Goal: Task Accomplishment & Management: Manage account settings

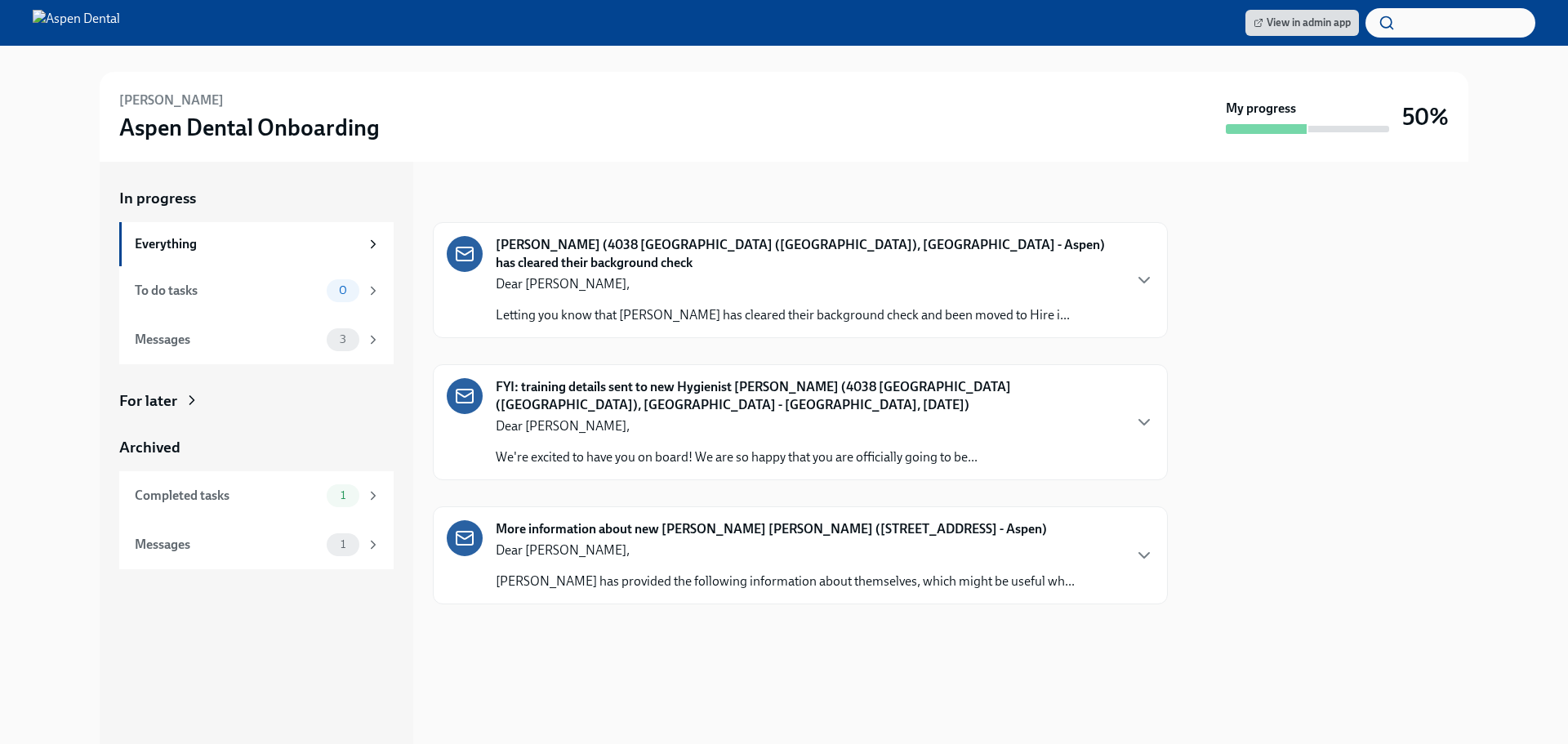
click at [625, 280] on div "Dear [PERSON_NAME], Letting you know that [PERSON_NAME] has cleared their backg…" at bounding box center [783, 300] width 574 height 49
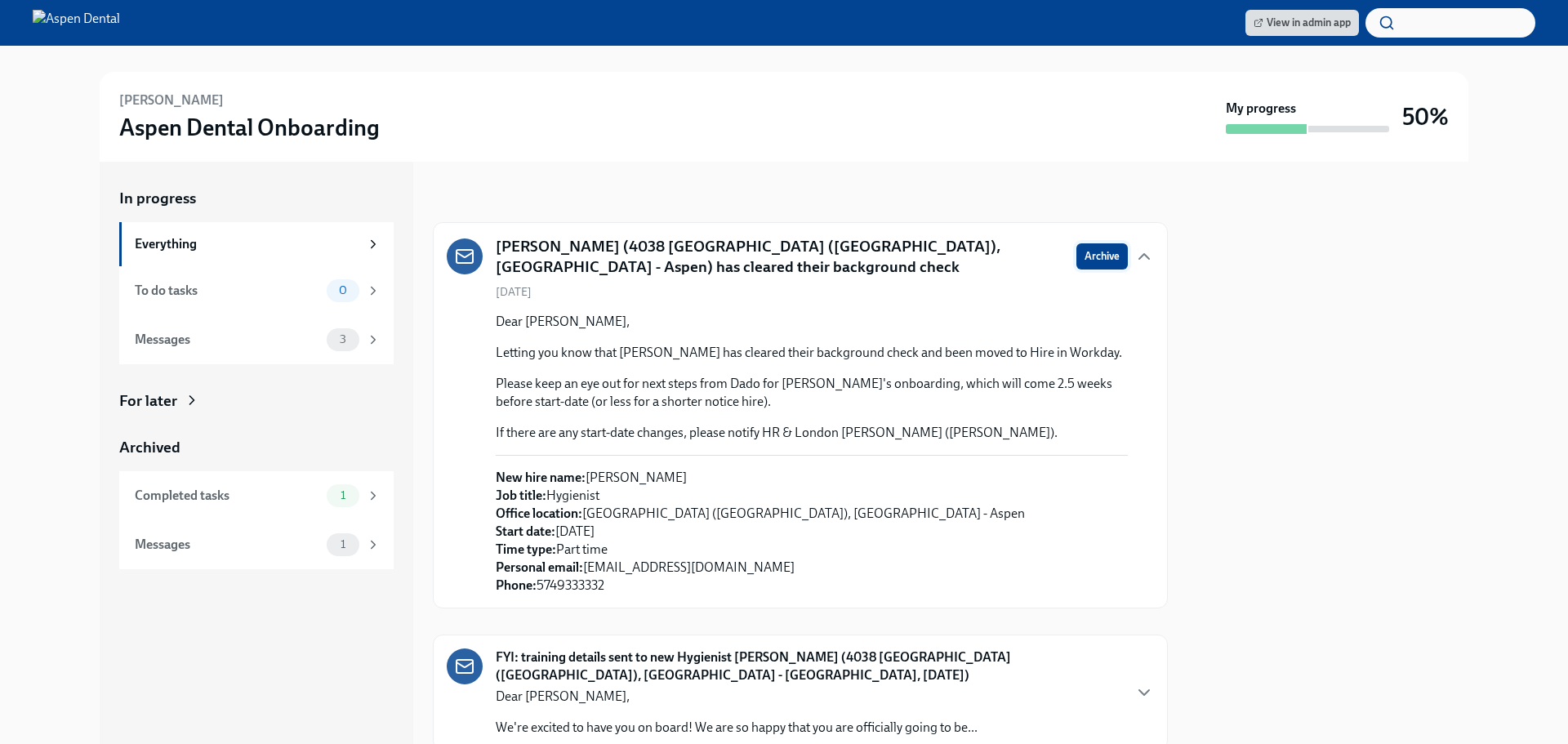
click at [1090, 260] on span "Archive" at bounding box center [1102, 257] width 35 height 16
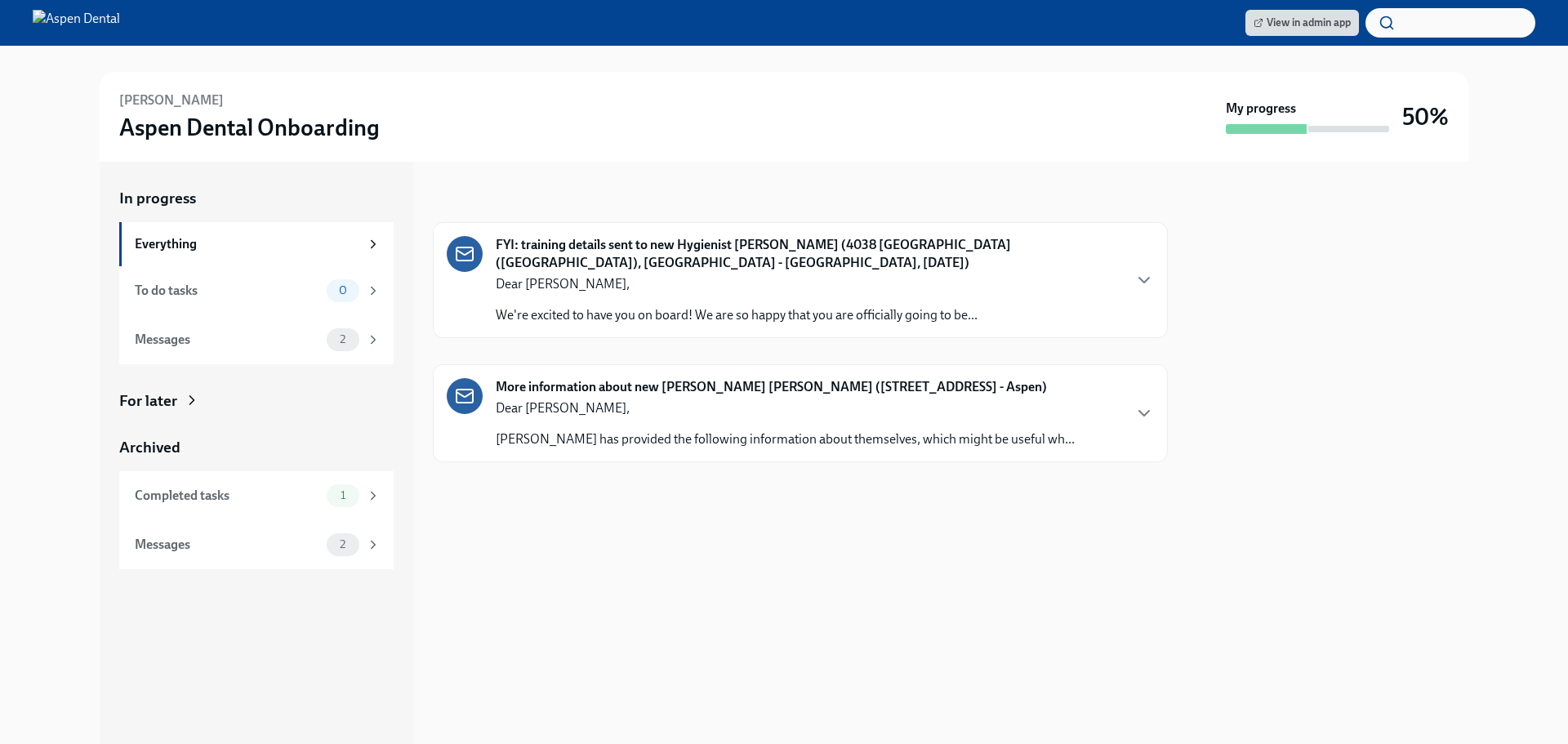
click at [590, 281] on div "Dear [PERSON_NAME], We're excited to have you on board! We are so happy that yo…" at bounding box center [736, 300] width 482 height 49
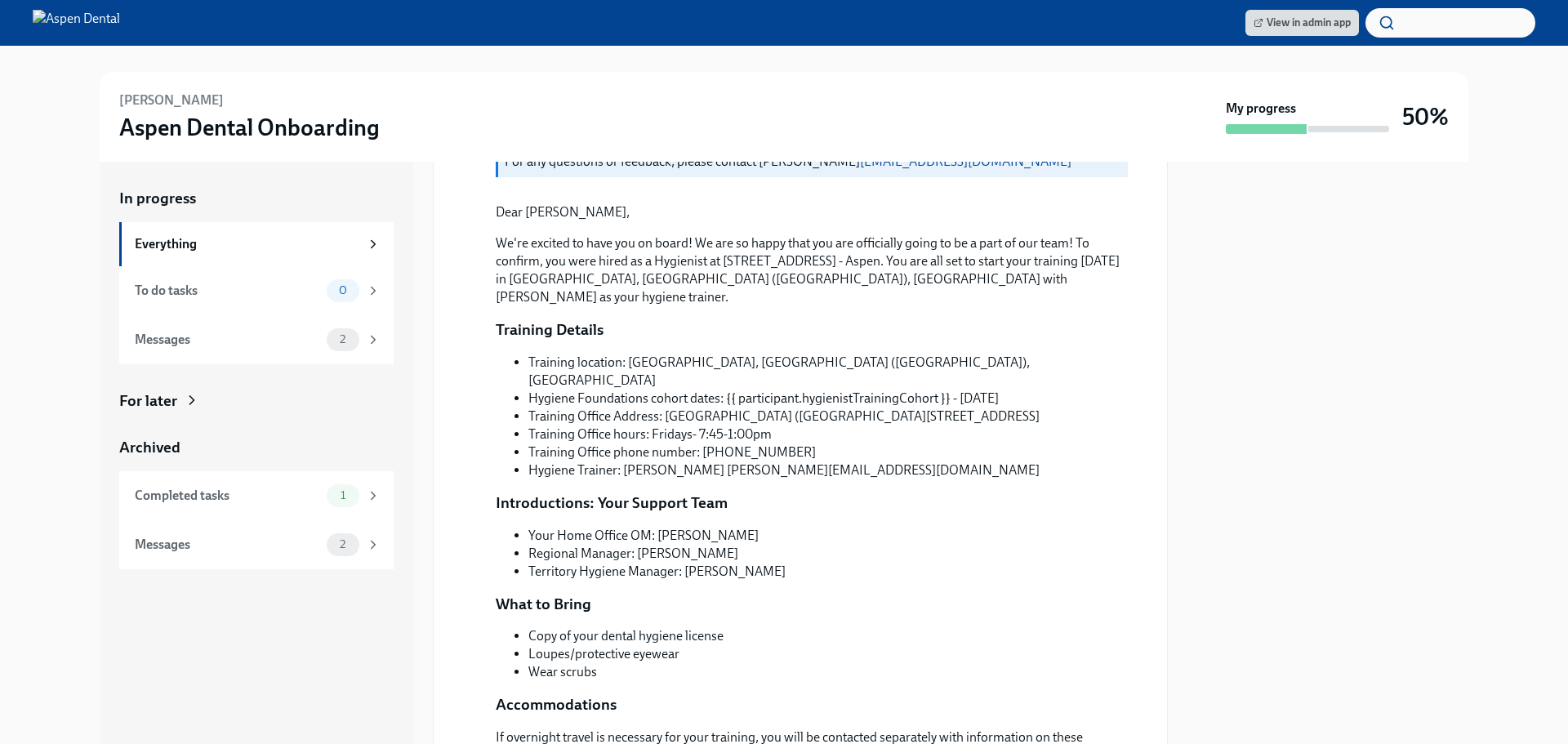
scroll to position [66, 0]
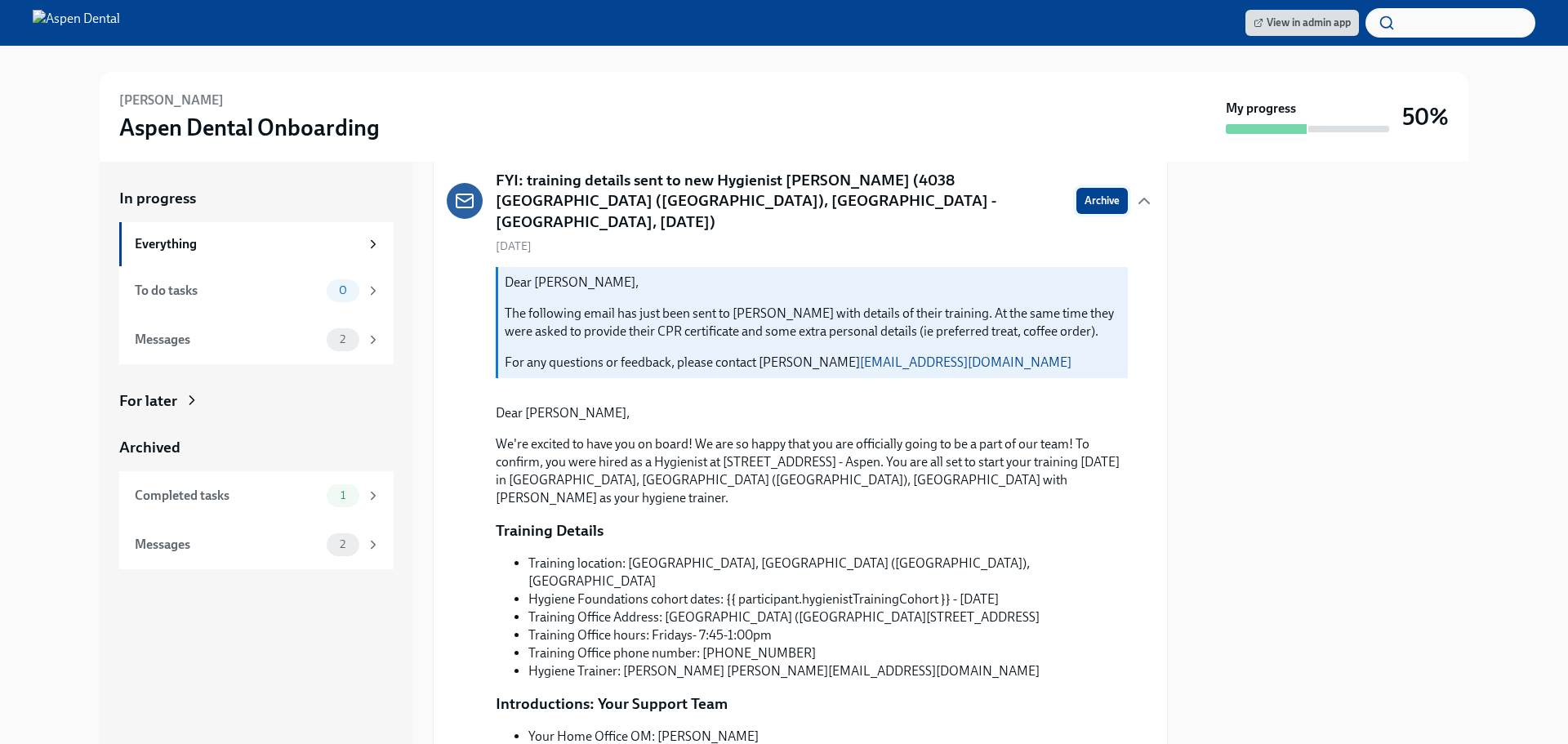
click at [1084, 193] on span "Archive" at bounding box center [1102, 201] width 35 height 16
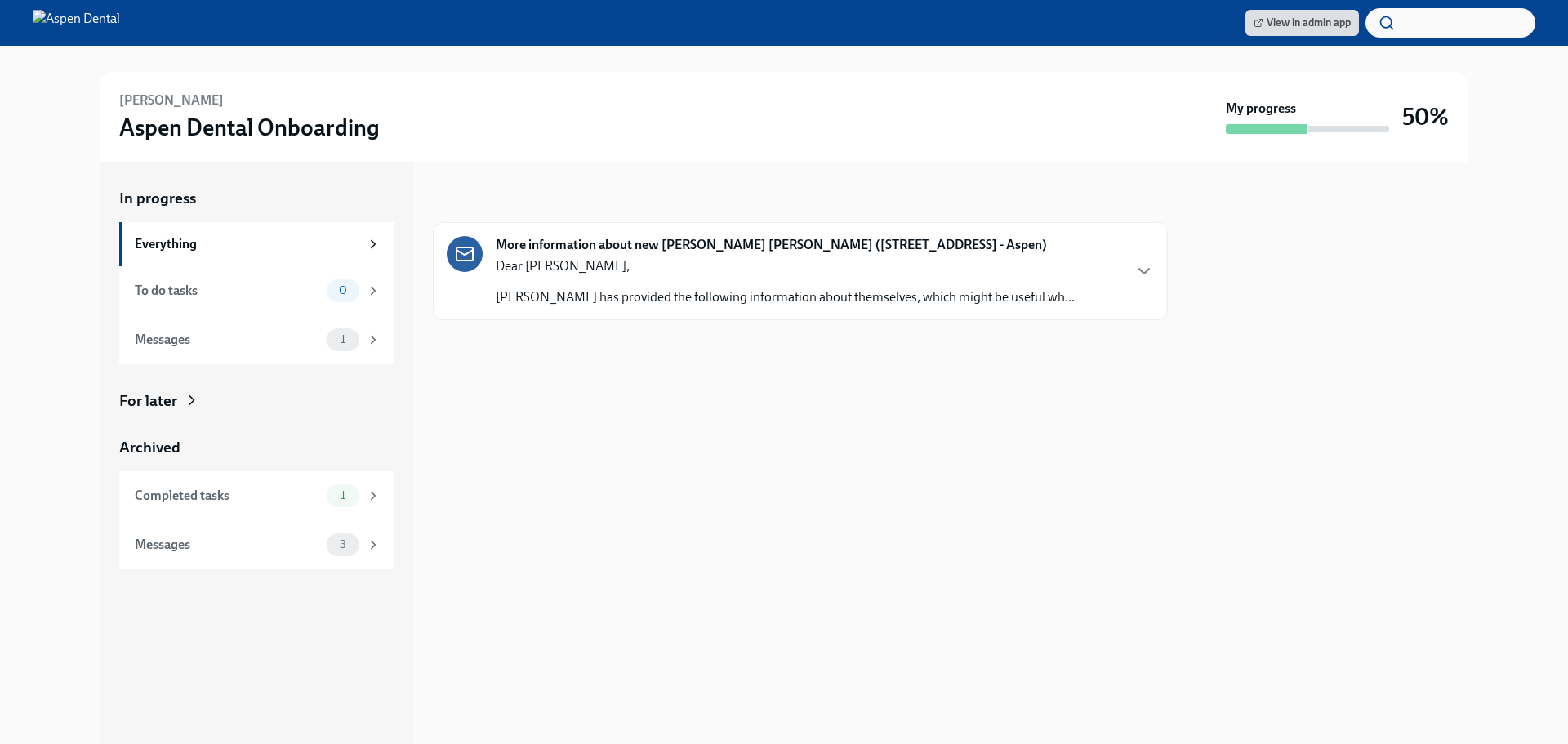
click at [750, 269] on p "Dear [PERSON_NAME]," at bounding box center [784, 266] width 579 height 18
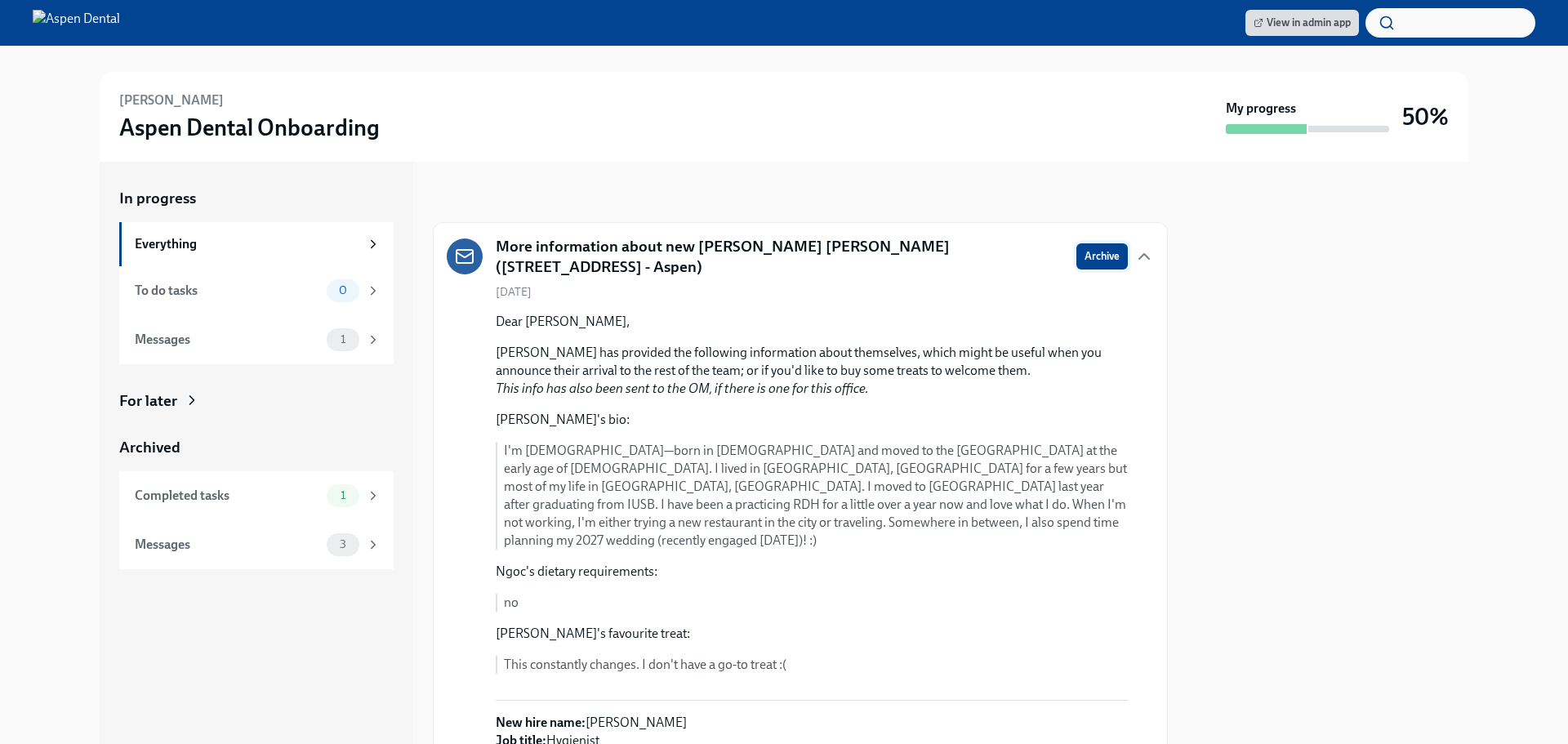
click at [1096, 254] on span "Archive" at bounding box center [1102, 257] width 35 height 16
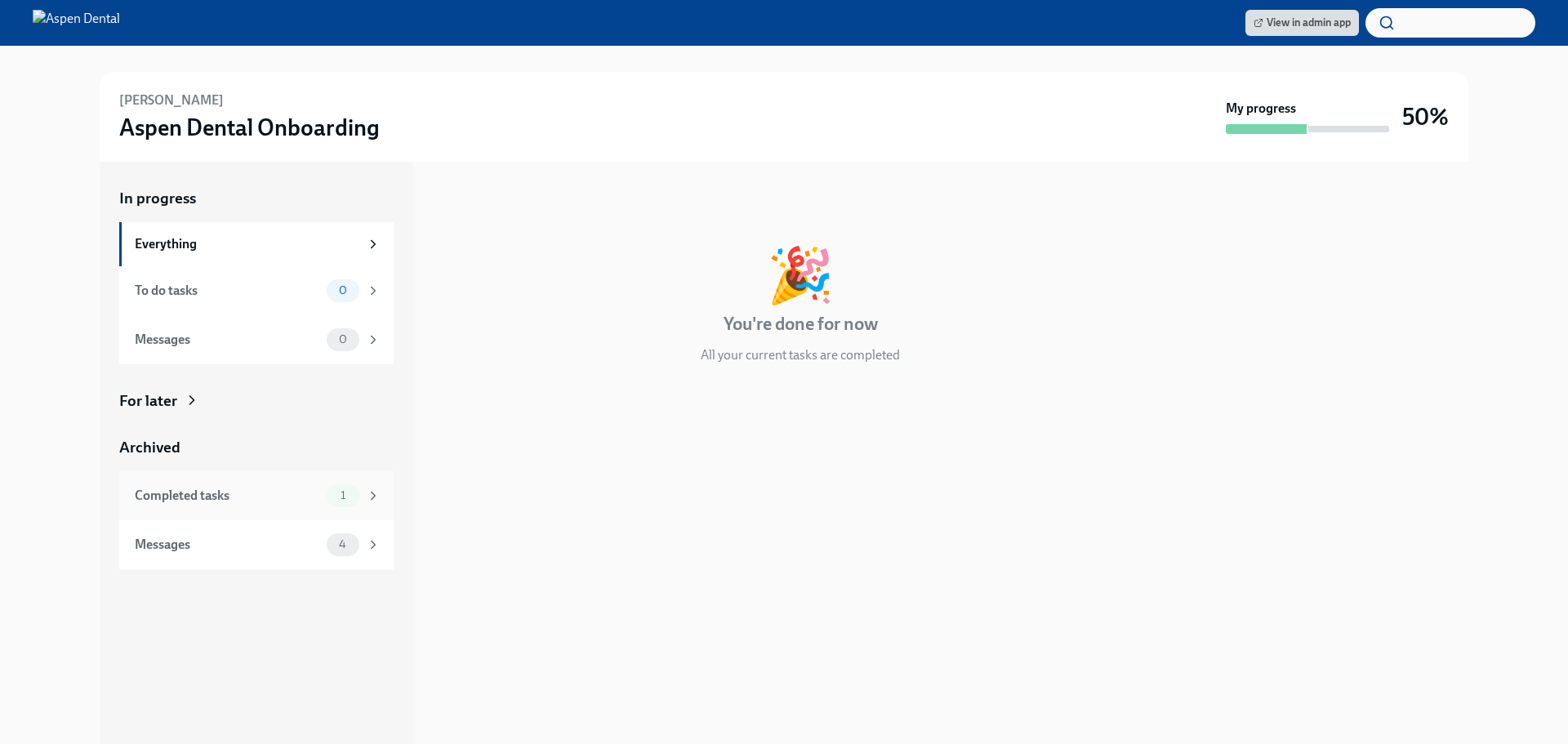
click at [210, 508] on div "Completed tasks 1" at bounding box center [256, 495] width 274 height 49
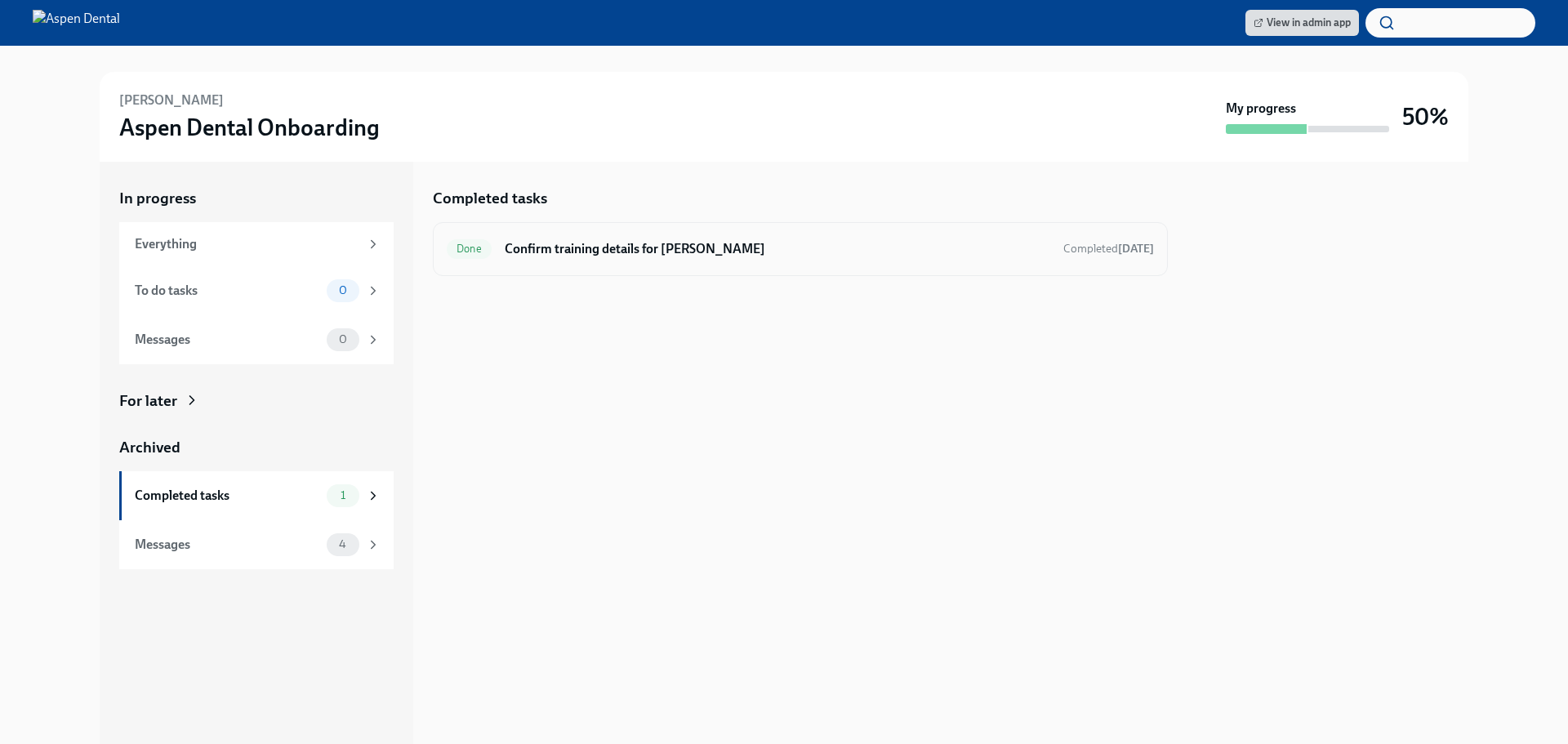
click at [635, 242] on h6 "Confirm training details for [PERSON_NAME]" at bounding box center [777, 250] width 546 height 18
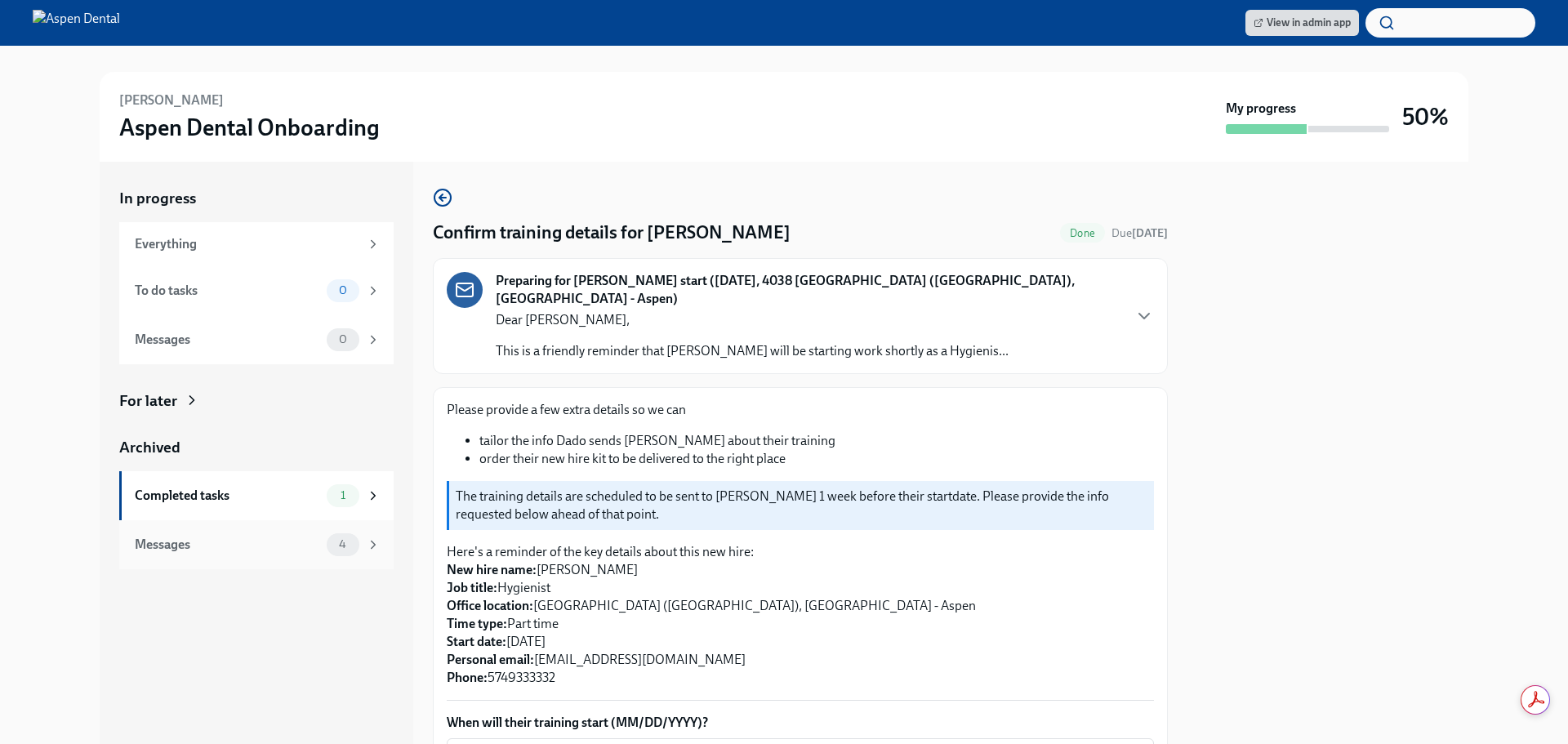
click at [240, 532] on div "Messages 4" at bounding box center [256, 545] width 274 height 49
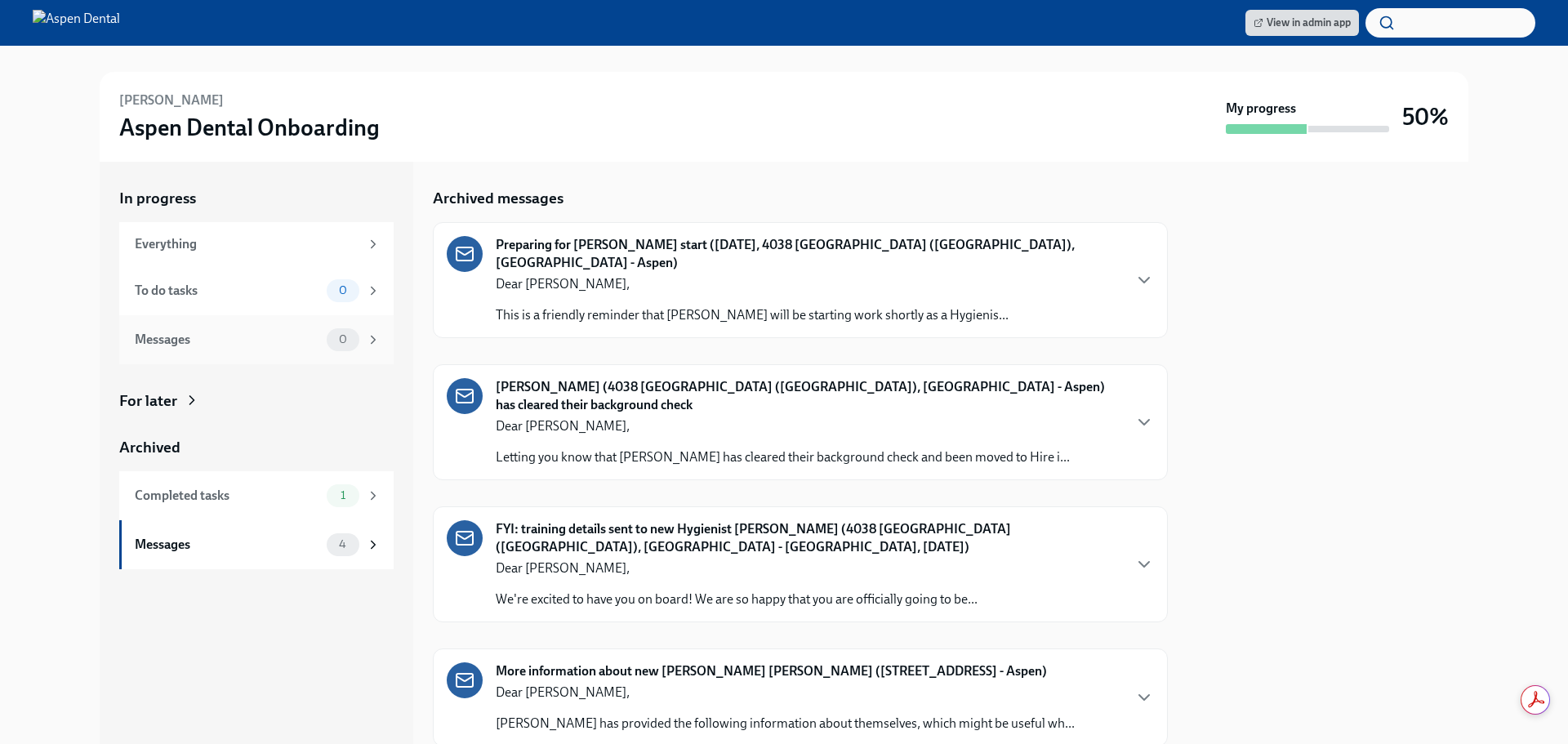
click at [247, 351] on div "Messages 0" at bounding box center [256, 340] width 274 height 49
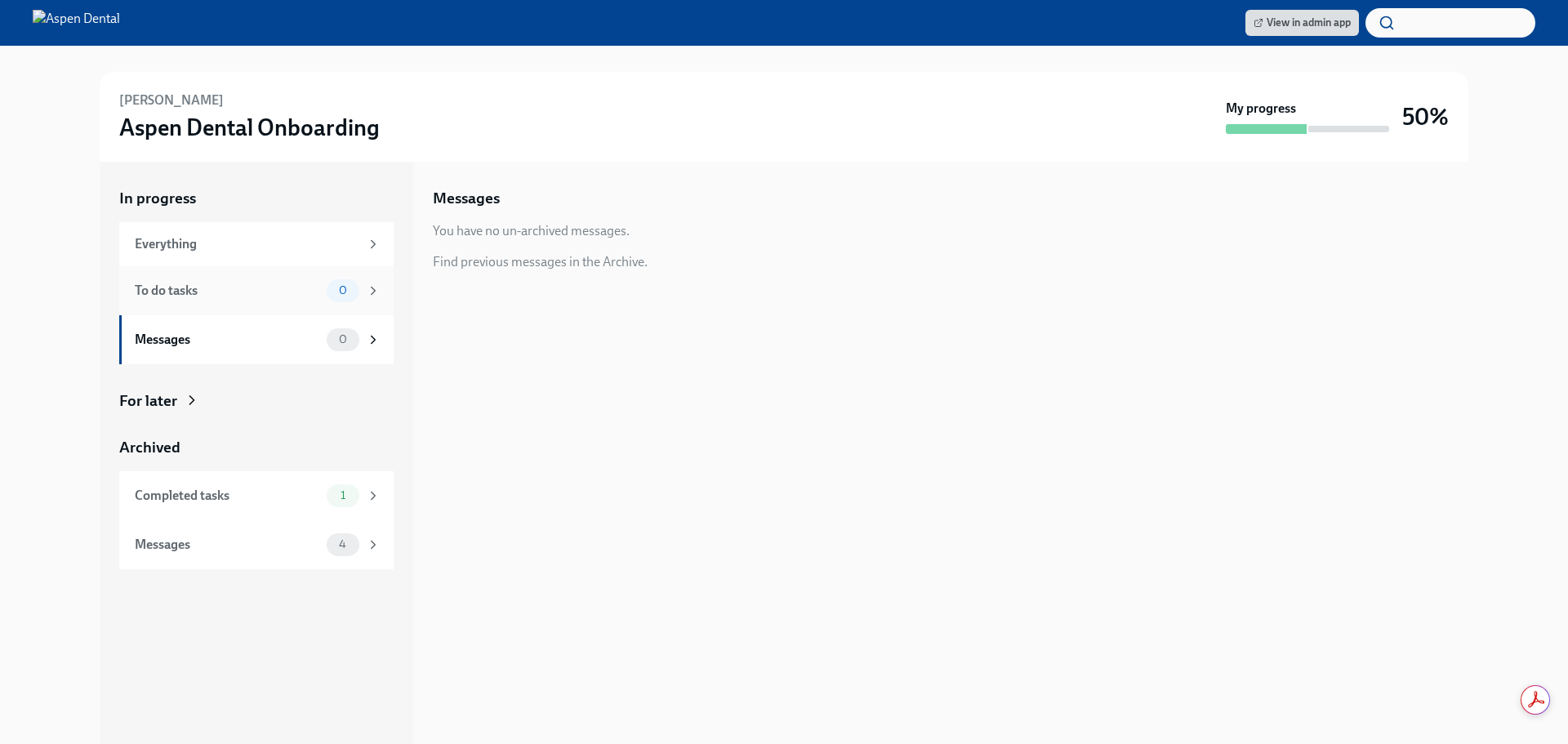
click at [251, 308] on div "To do tasks 0" at bounding box center [256, 291] width 274 height 49
